Goal: Information Seeking & Learning: Understand process/instructions

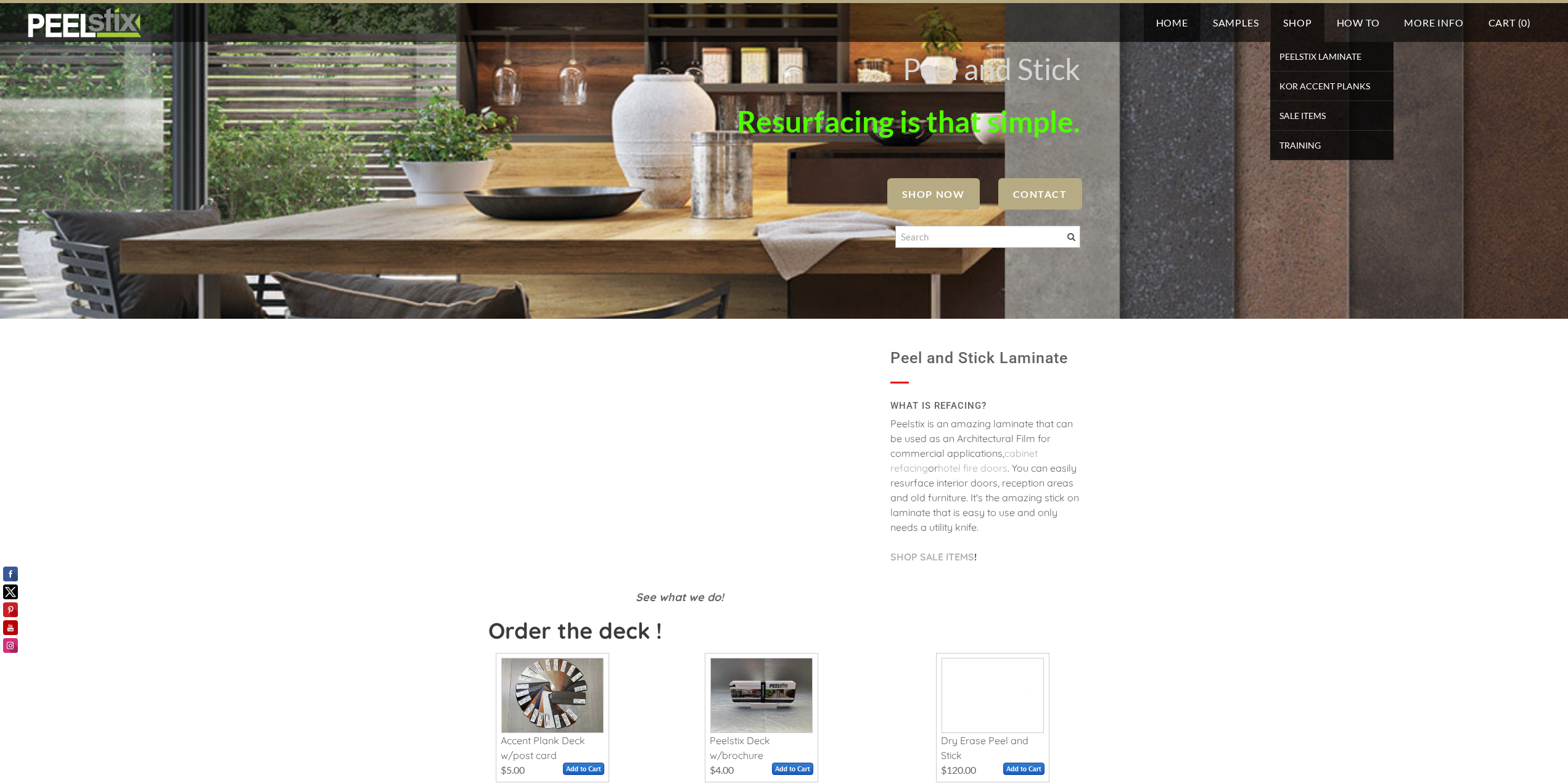
click at [1302, 20] on link "Shop" at bounding box center [1297, 23] width 53 height 39
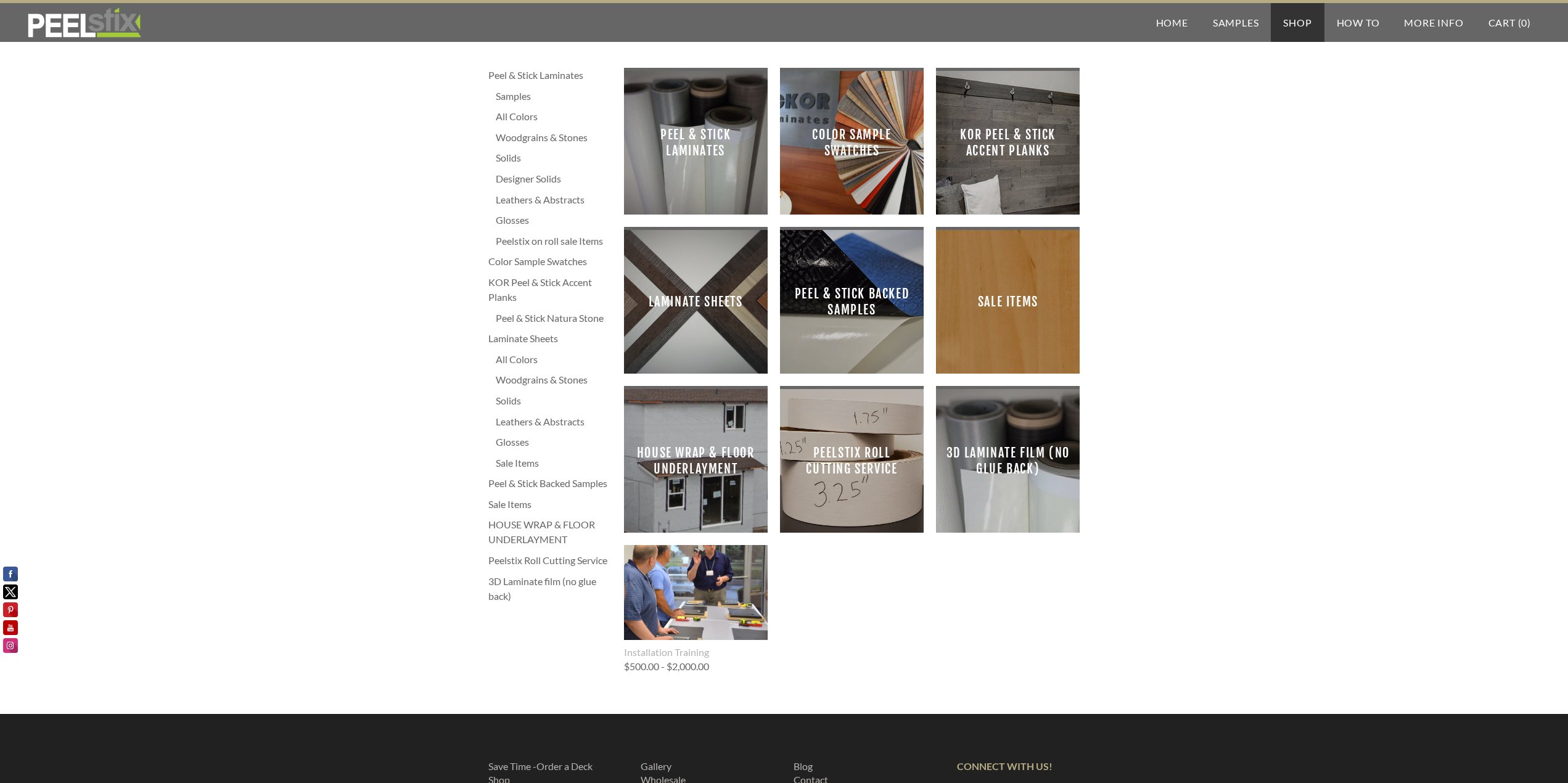
click at [691, 144] on span "Peel & Stick Laminates" at bounding box center [696, 143] width 124 height 124
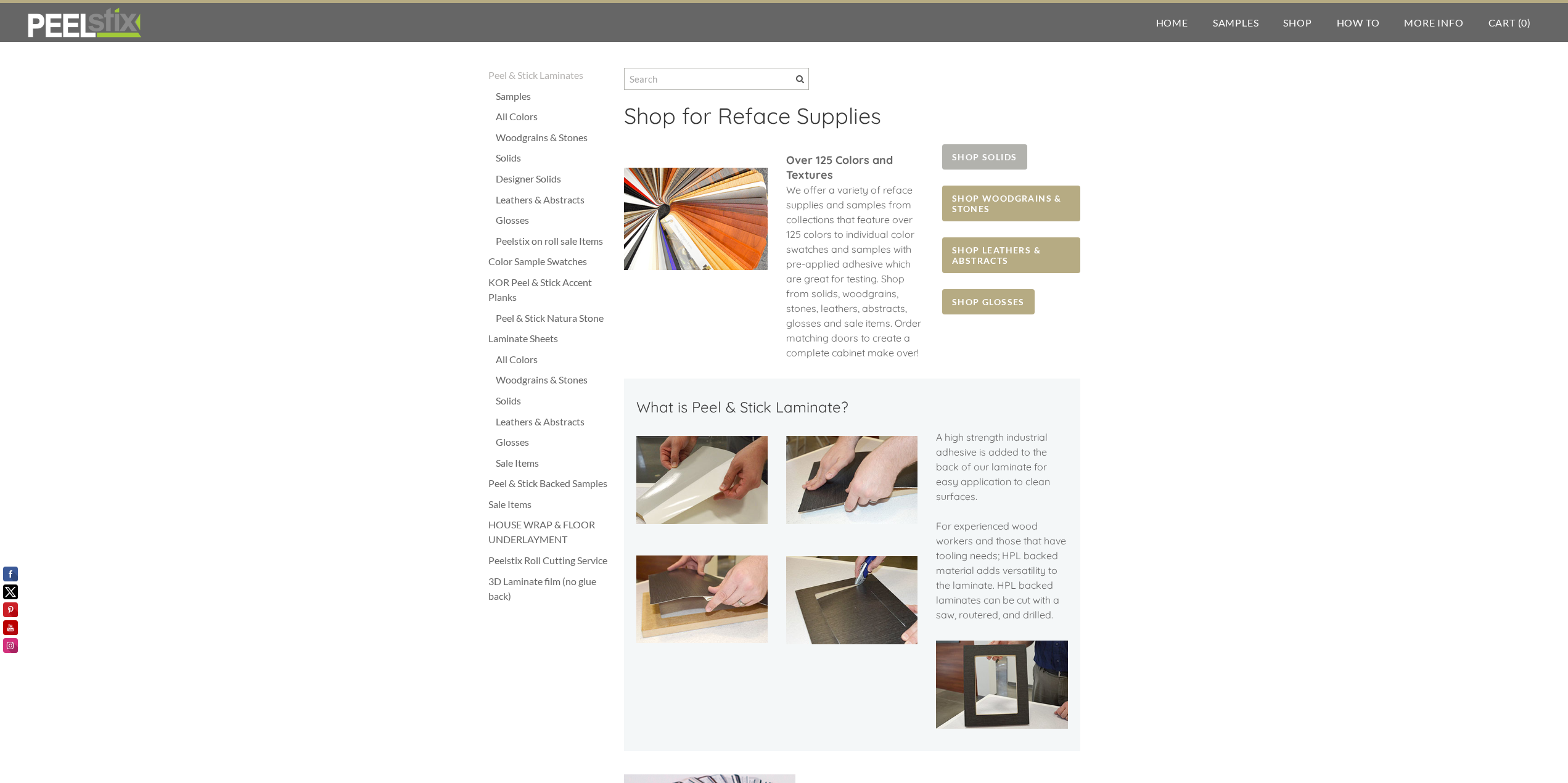
click at [996, 153] on span "SHOP SOLIDS" at bounding box center [984, 157] width 84 height 25
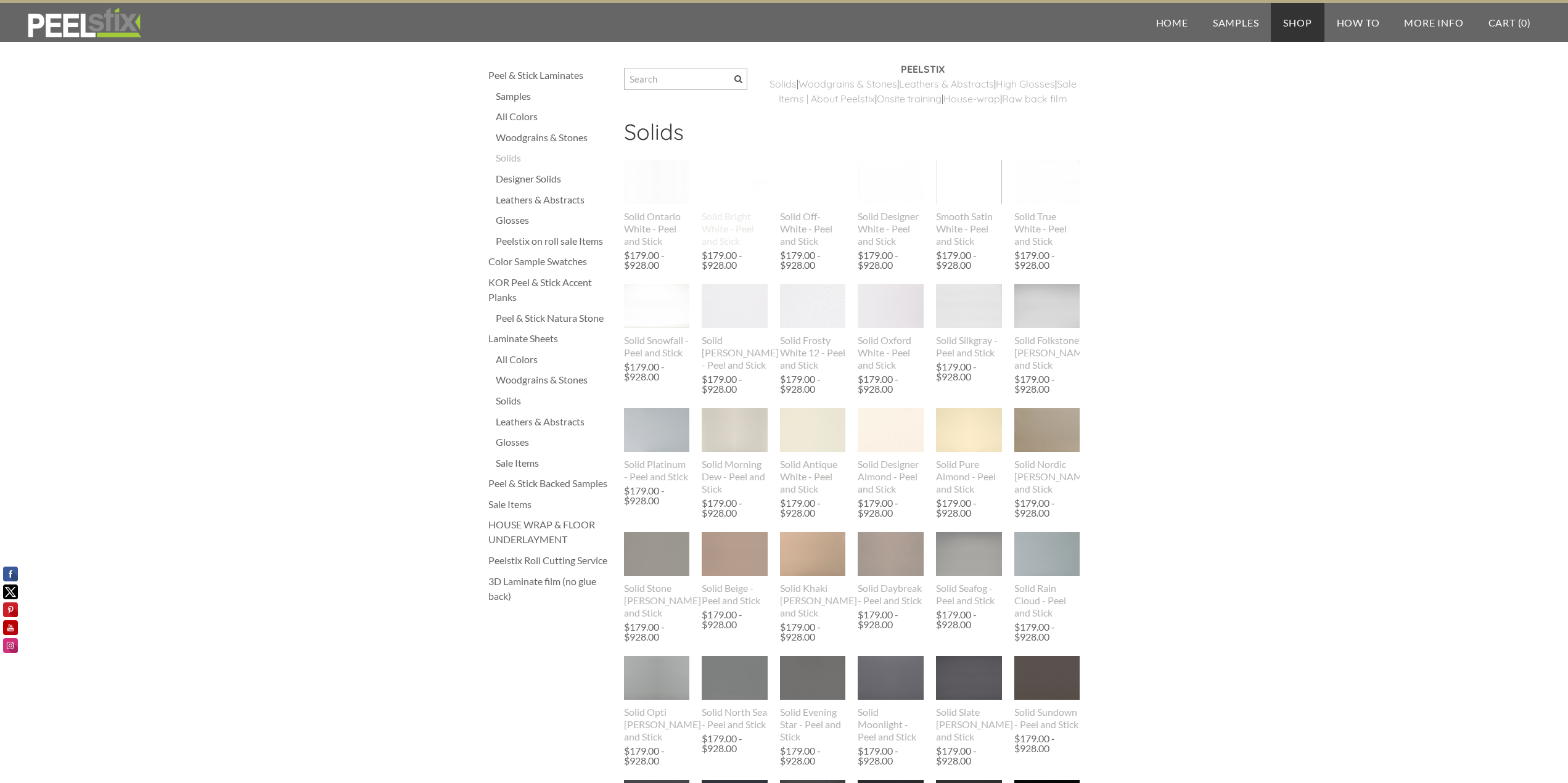
click at [713, 247] on div "Solid Bright White - Peel and Stick" at bounding box center [735, 229] width 66 height 37
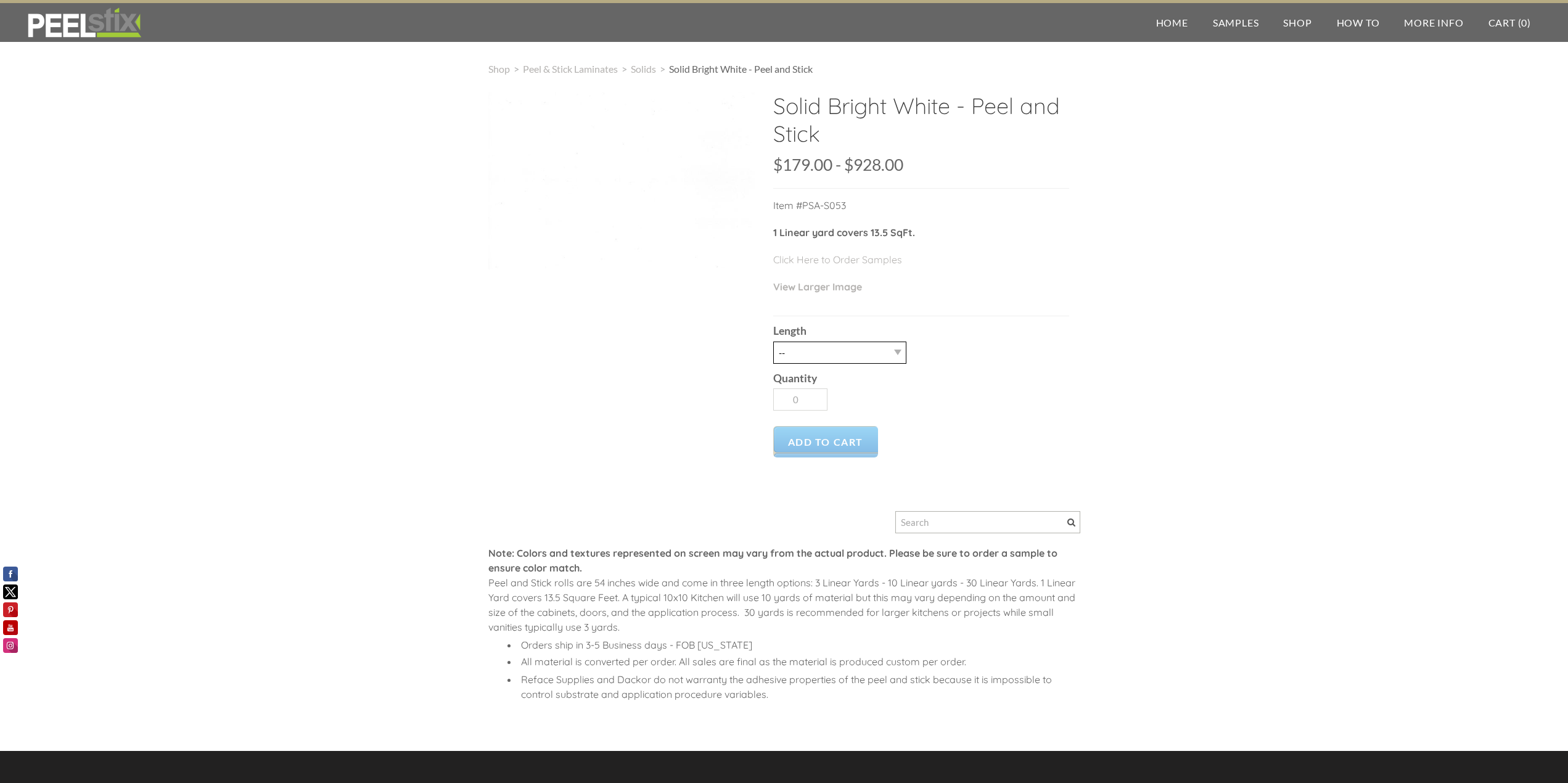
click at [874, 352] on select "-- 3LY 10LY 15LY 30LY" at bounding box center [839, 352] width 133 height 22
click at [1435, 332] on div "Shop > Peel & Stick Laminates > Solids > Solid Bright White - Peel and Stick So…" at bounding box center [784, 394] width 1568 height 714
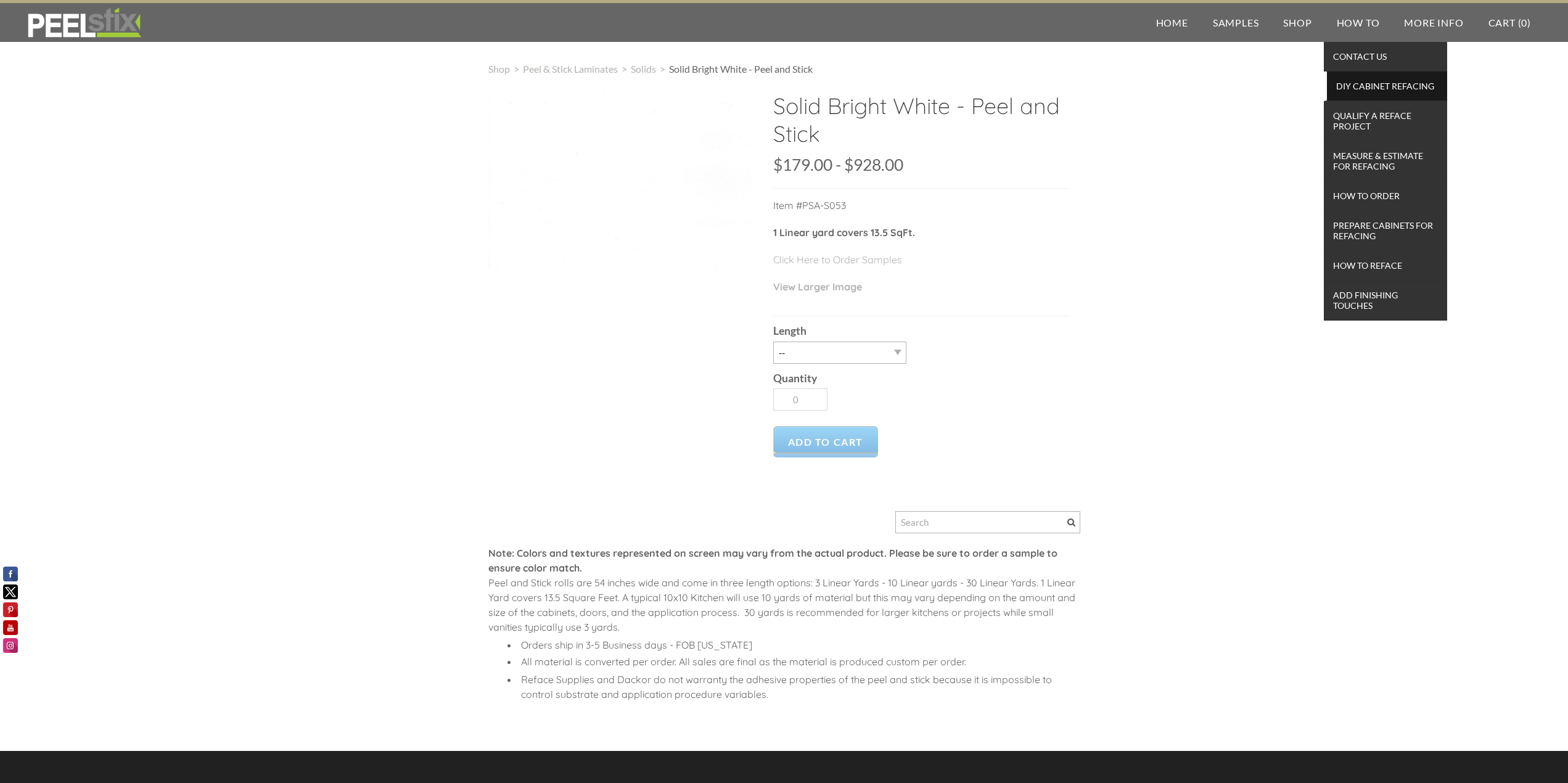
click at [1383, 88] on span "DIY Cabinet Refacing" at bounding box center [1387, 86] width 114 height 17
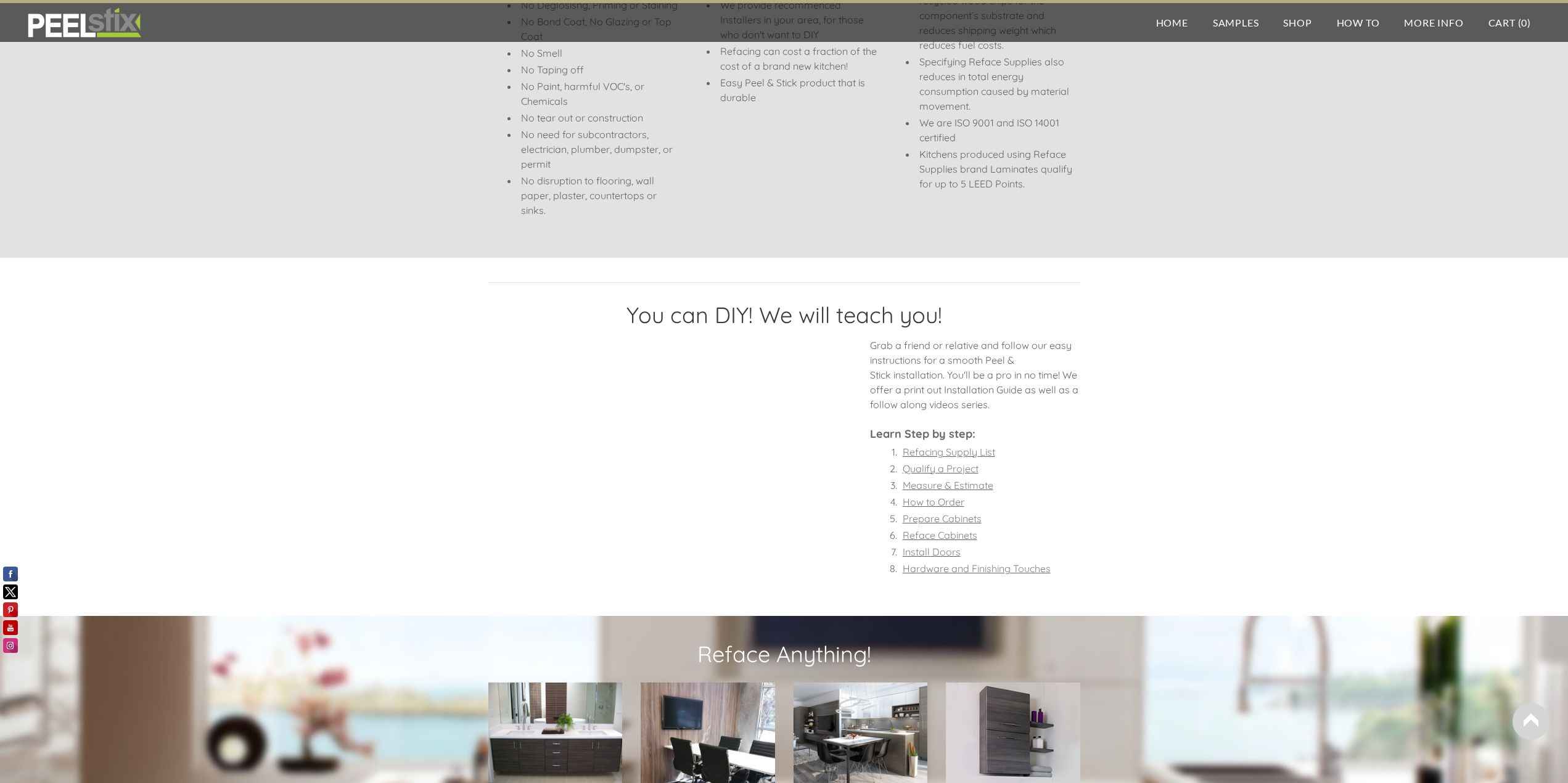
scroll to position [679, 0]
click at [933, 550] on font "Install Doors" at bounding box center [932, 551] width 58 height 13
click at [987, 453] on font "Refacing Supply List" at bounding box center [949, 451] width 93 height 13
click at [951, 468] on font "Qualify a Project" at bounding box center [940, 468] width 76 height 13
click at [985, 487] on font "Measure & Estimate" at bounding box center [948, 484] width 91 height 13
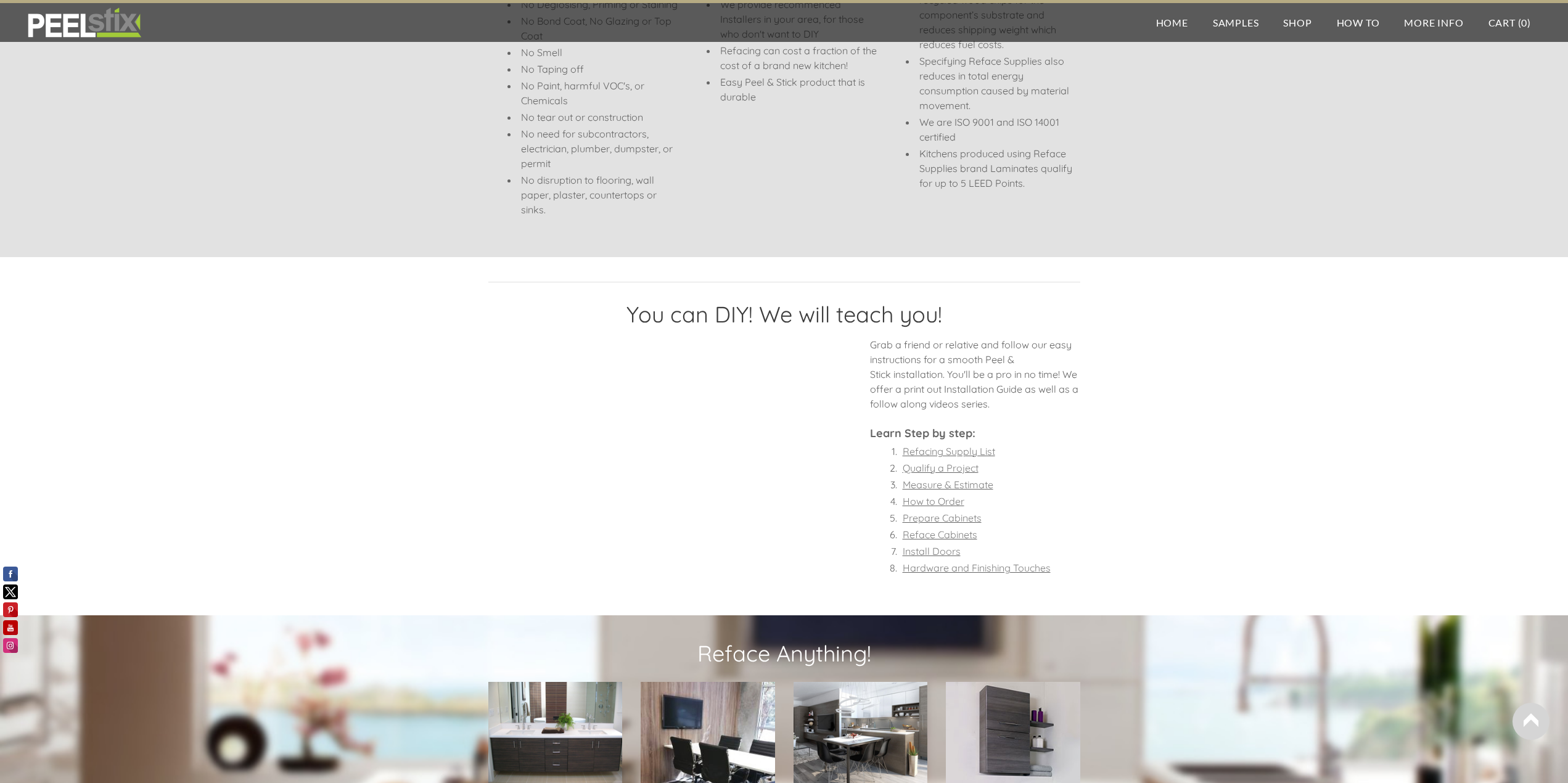
click at [933, 503] on font "How to Order" at bounding box center [933, 501] width 62 height 13
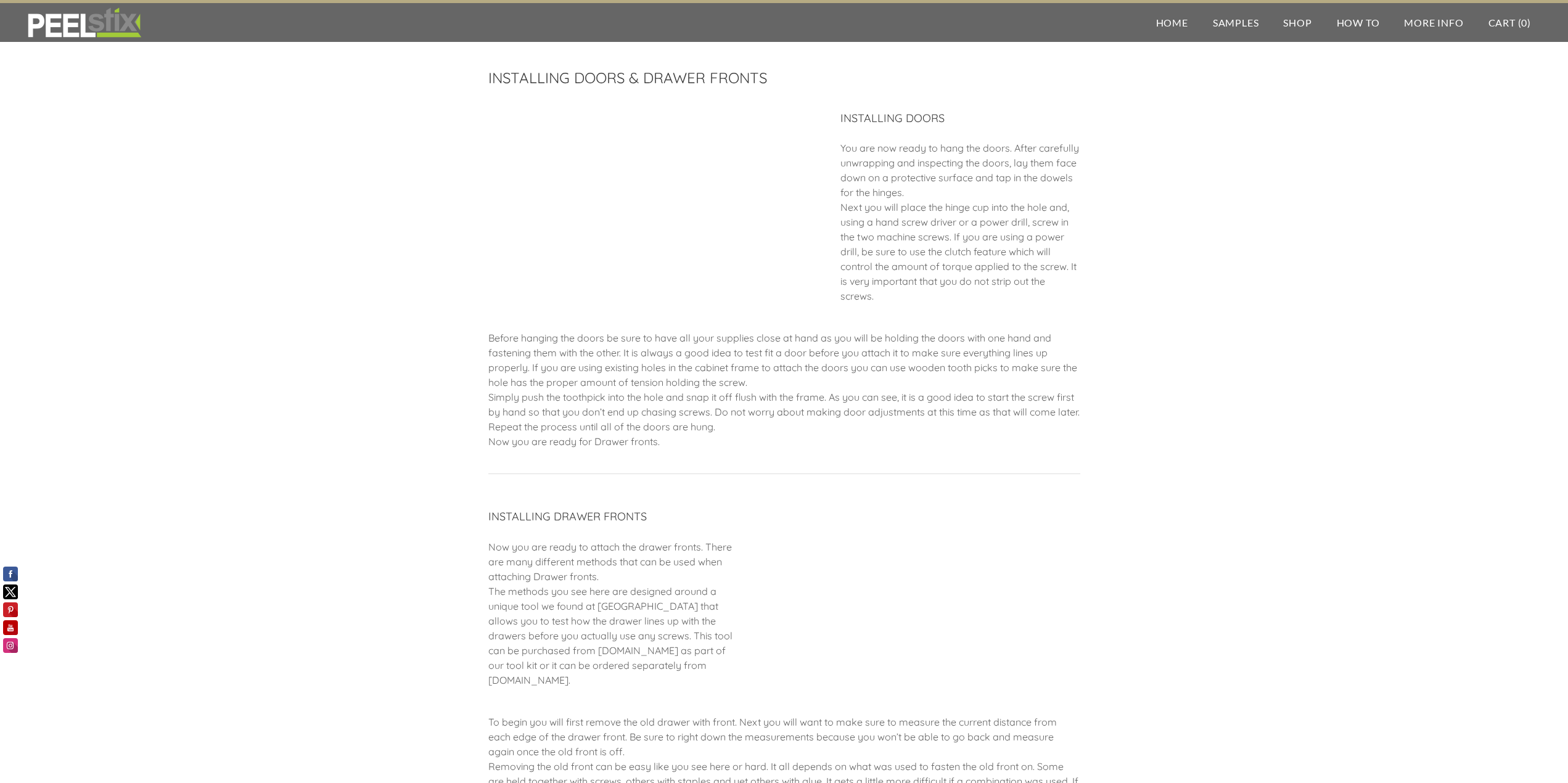
click at [1470, 349] on div "INSTALLING DOORS & DRAWER FRONTS INSTALLING DOORS ​You are now ready to hang th…" at bounding box center [784, 572] width 1568 height 1070
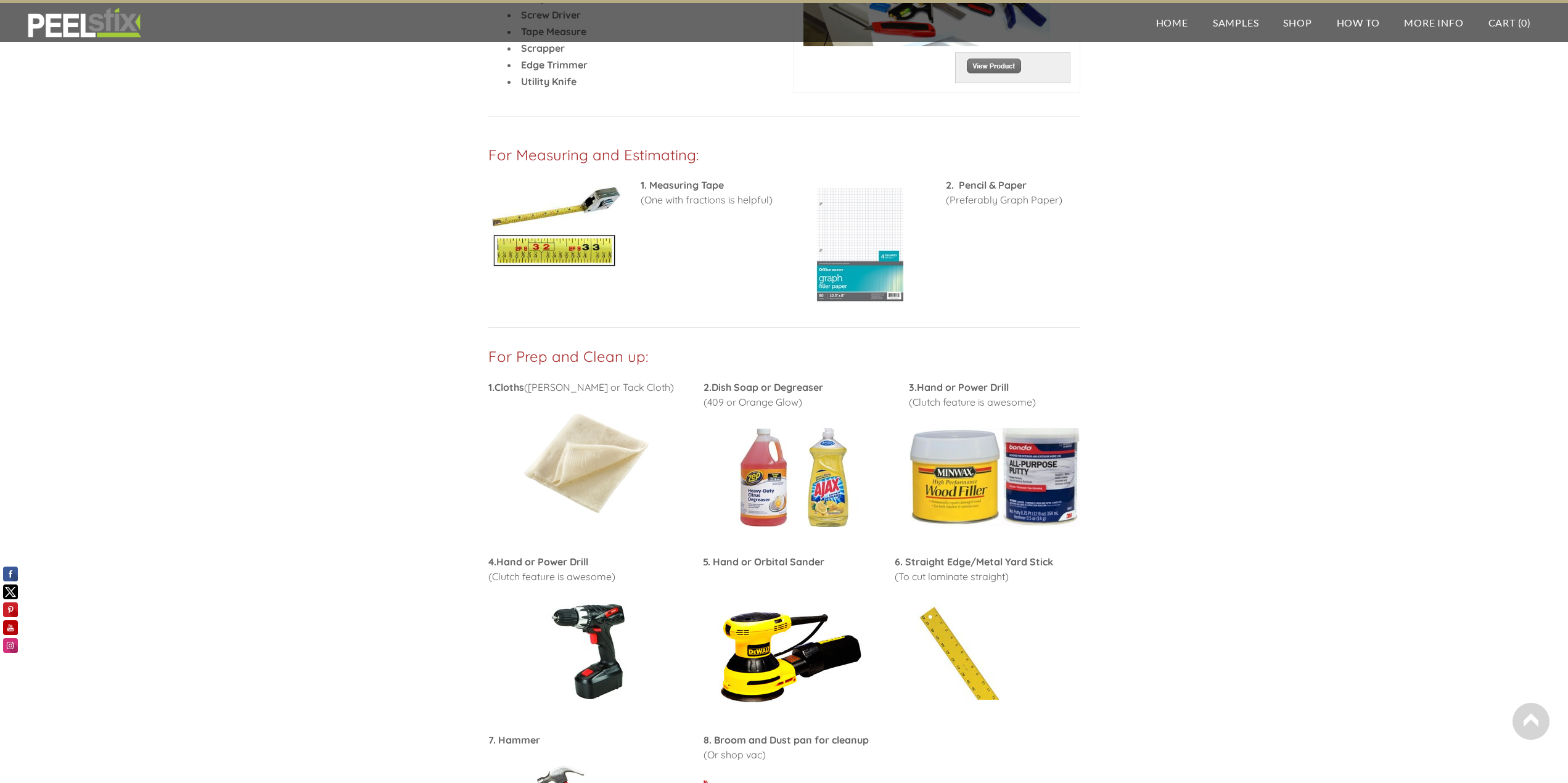
scroll to position [305, 0]
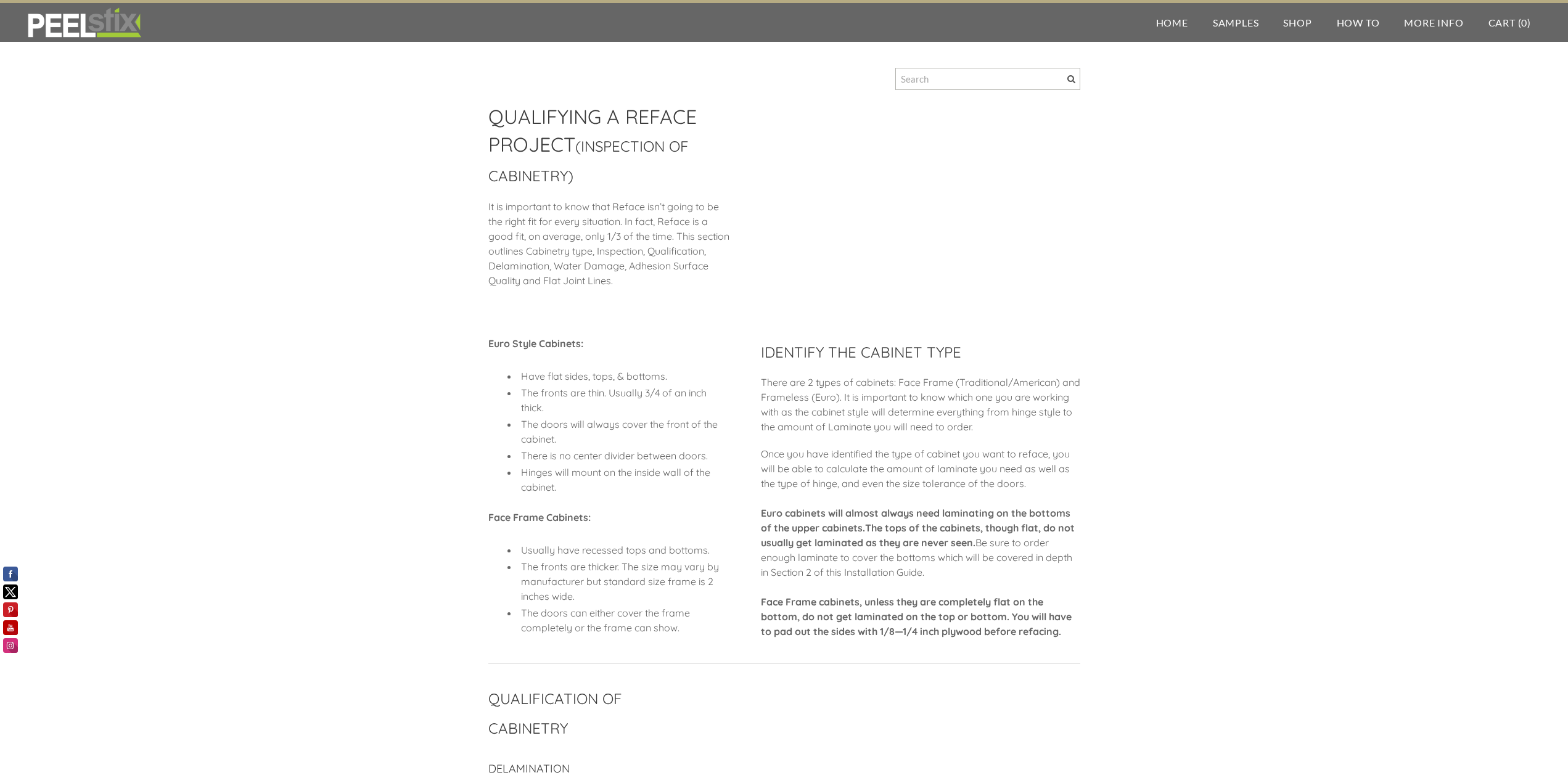
drag, startPoint x: 1379, startPoint y: 330, endPoint x: 1293, endPoint y: 408, distance: 116.1
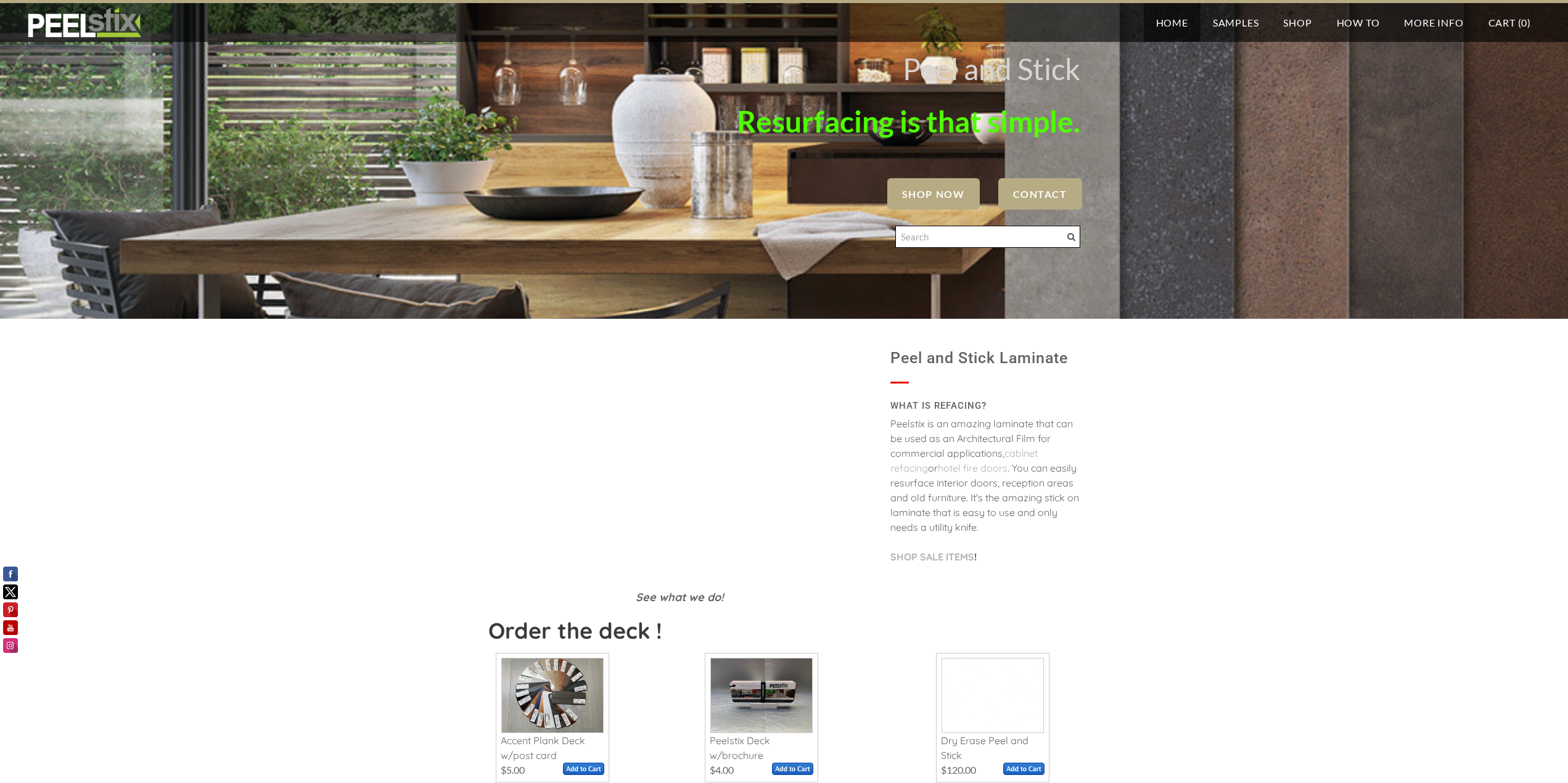
click at [1030, 237] on input "Search" at bounding box center [988, 237] width 185 height 22
type input "edge banding"
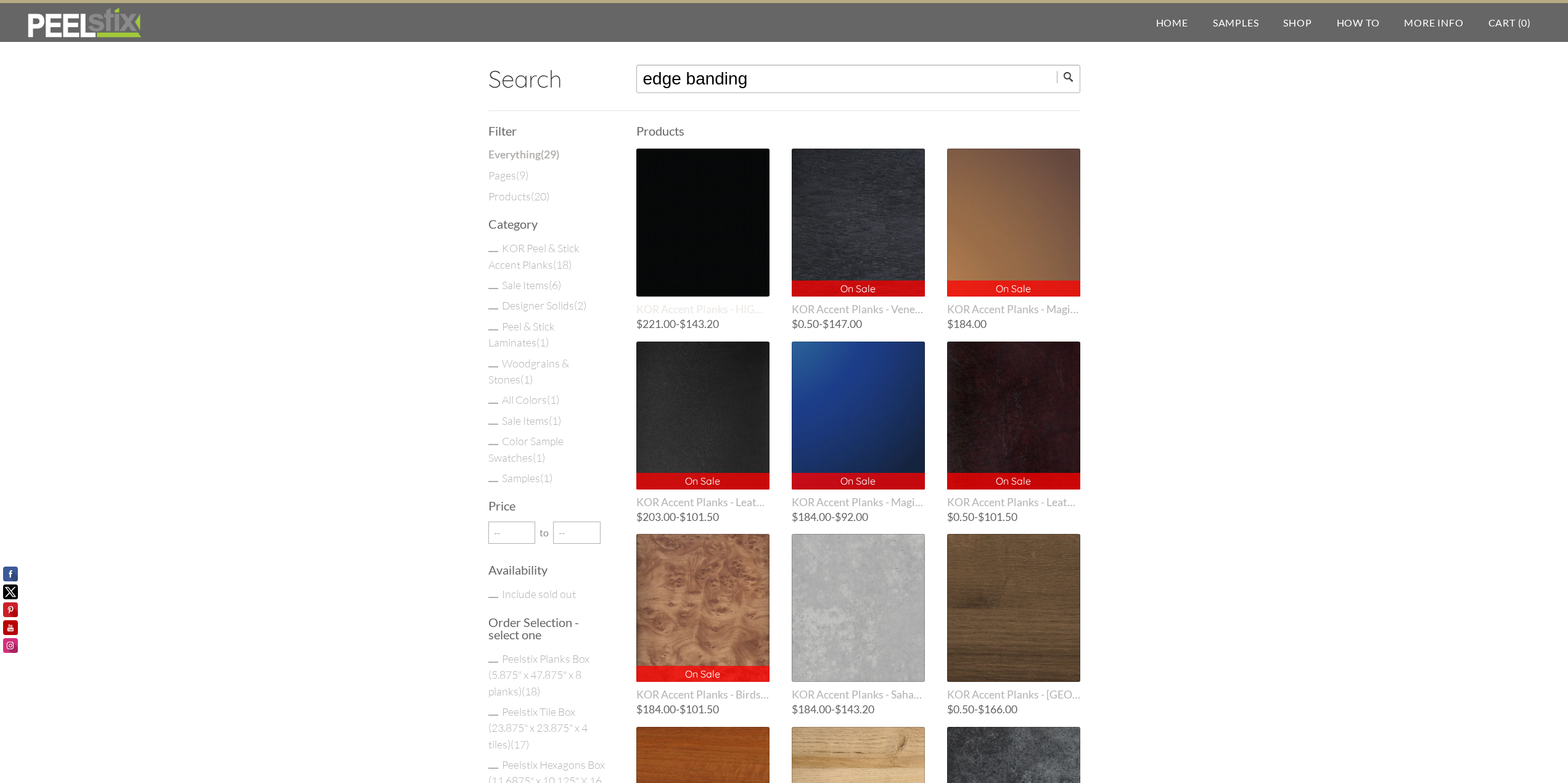
click at [734, 269] on div at bounding box center [702, 223] width 133 height 148
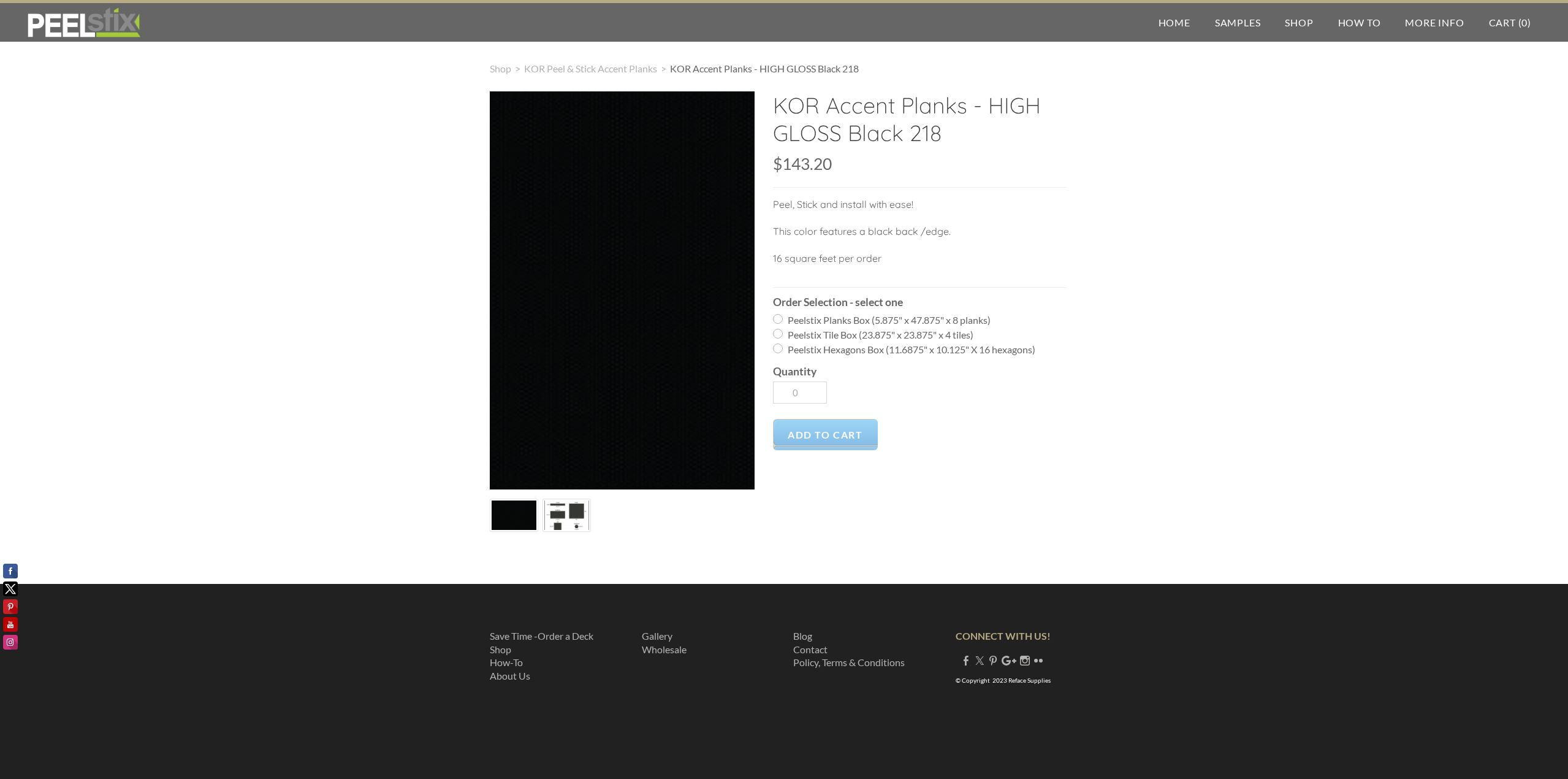
click at [1258, 286] on div "Shop > KOR Peel & Stick Accent Planks > KOR Accent Planks - HIGH GLOSS Black 21…" at bounding box center [784, 311] width 1568 height 547
